Goal: Information Seeking & Learning: Learn about a topic

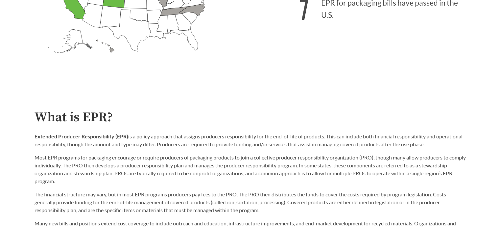
scroll to position [197, 0]
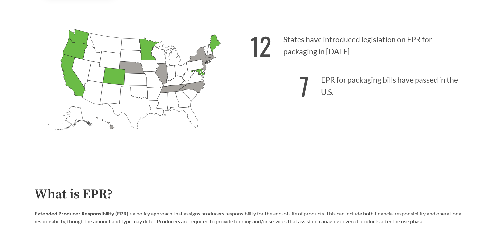
click at [128, 66] on icon "[US_STATE] Introduced: 1" at bounding box center [131, 67] width 25 height 12
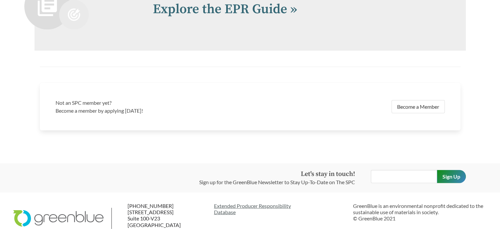
scroll to position [1489, 0]
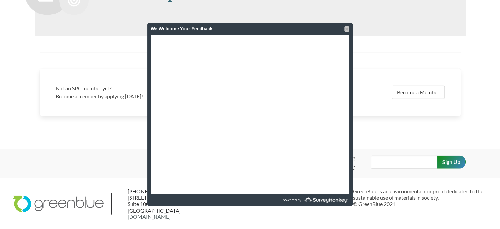
click at [347, 29] on div at bounding box center [346, 28] width 5 height 5
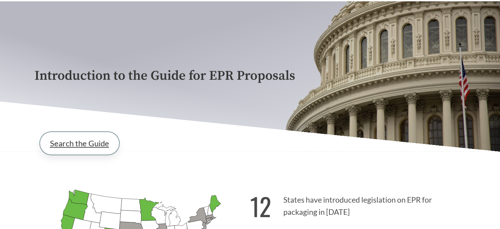
scroll to position [66, 0]
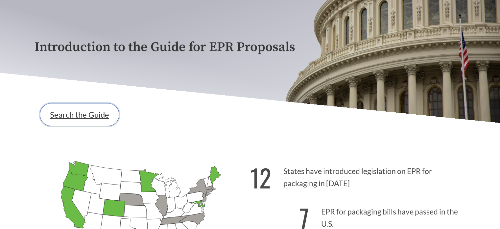
click at [85, 114] on link "Search the Guide" at bounding box center [80, 114] width 80 height 23
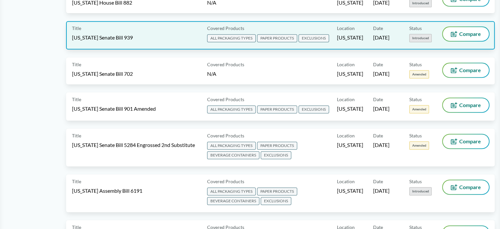
scroll to position [296, 0]
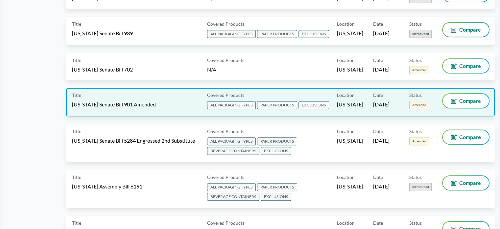
click at [425, 102] on span "Amended" at bounding box center [419, 105] width 20 height 8
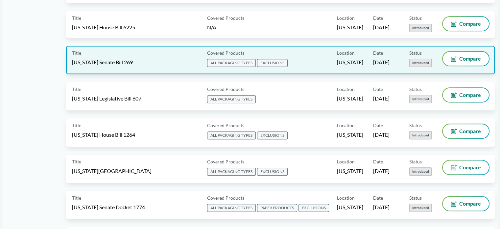
scroll to position [658, 0]
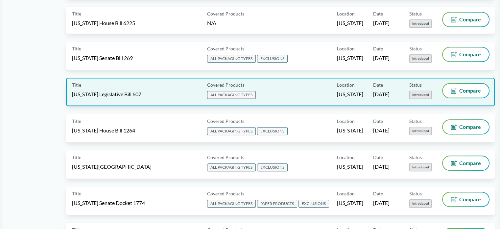
click at [293, 84] on div "Covered Products ALL PACKAGING TYPES" at bounding box center [271, 92] width 133 height 16
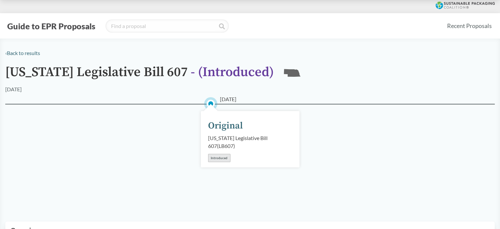
drag, startPoint x: 215, startPoint y: 160, endPoint x: 110, endPoint y: 88, distance: 127.3
click at [215, 160] on div "Introduced" at bounding box center [219, 158] width 22 height 8
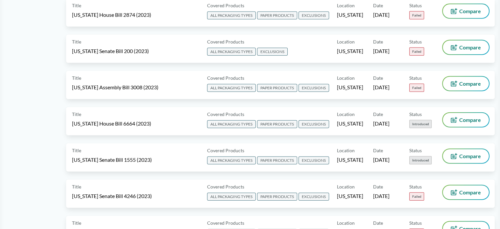
scroll to position [1611, 0]
